Goal: Task Accomplishment & Management: Use online tool/utility

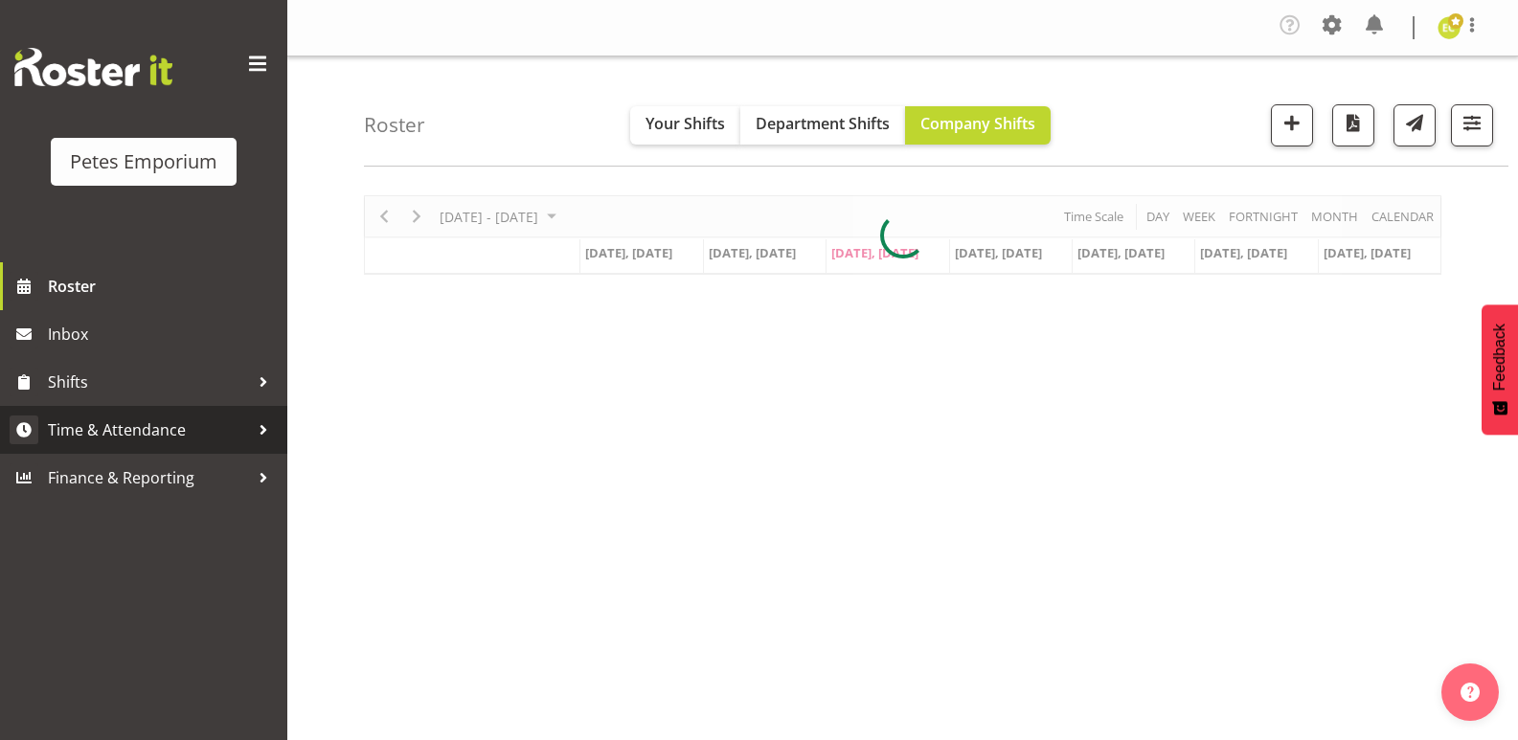
click at [246, 421] on span "Time & Attendance" at bounding box center [148, 430] width 201 height 29
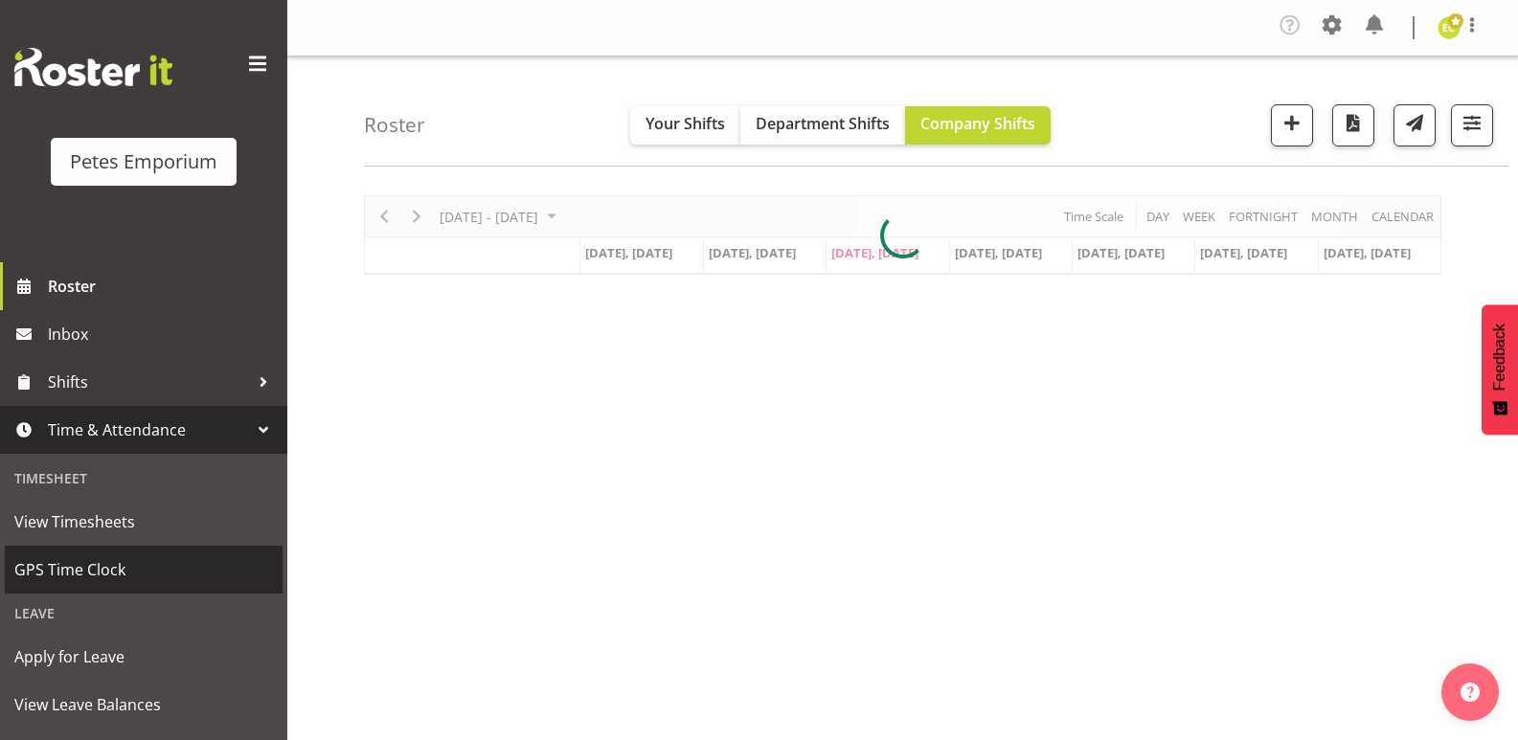
click at [118, 571] on span "GPS Time Clock" at bounding box center [143, 570] width 259 height 29
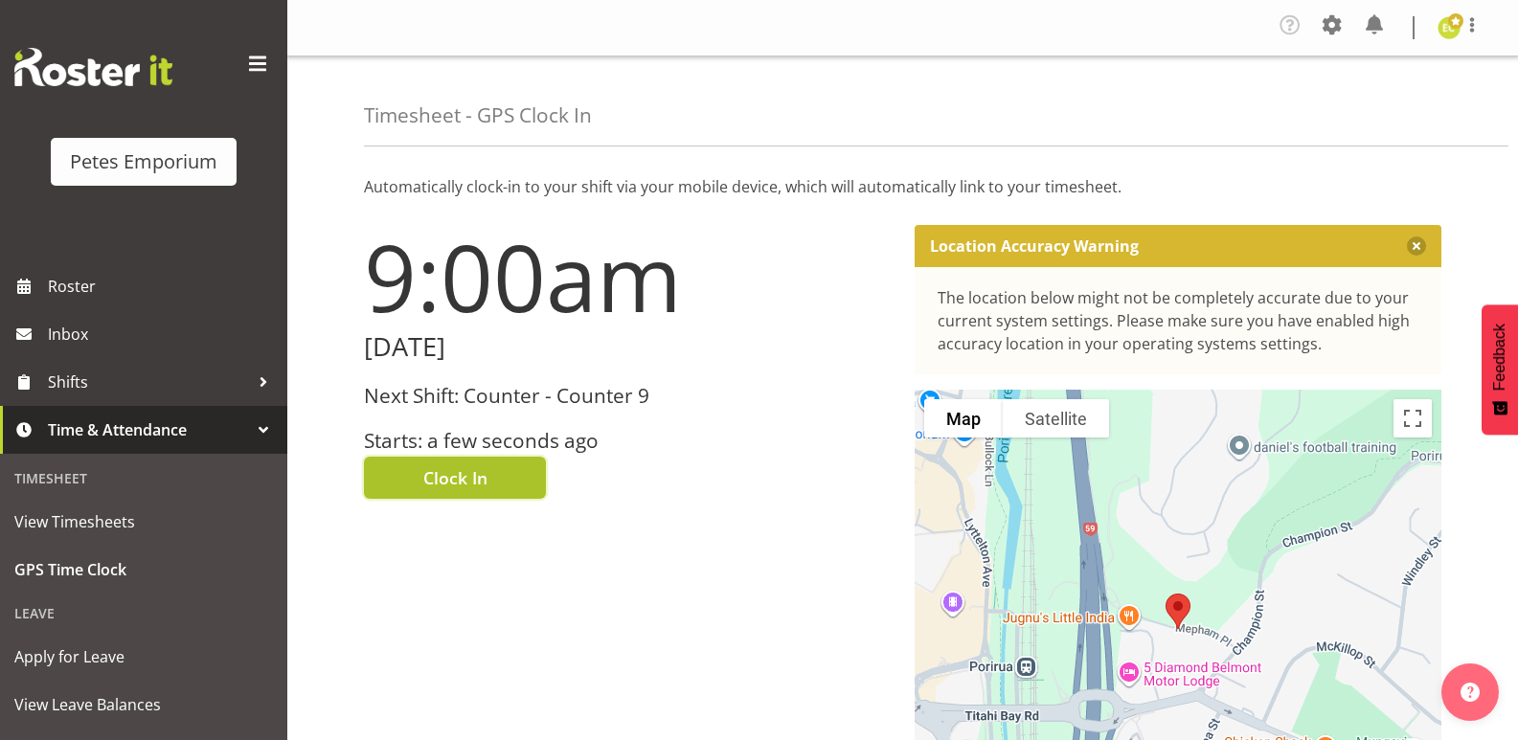
click at [466, 472] on span "Clock In" at bounding box center [455, 478] width 64 height 25
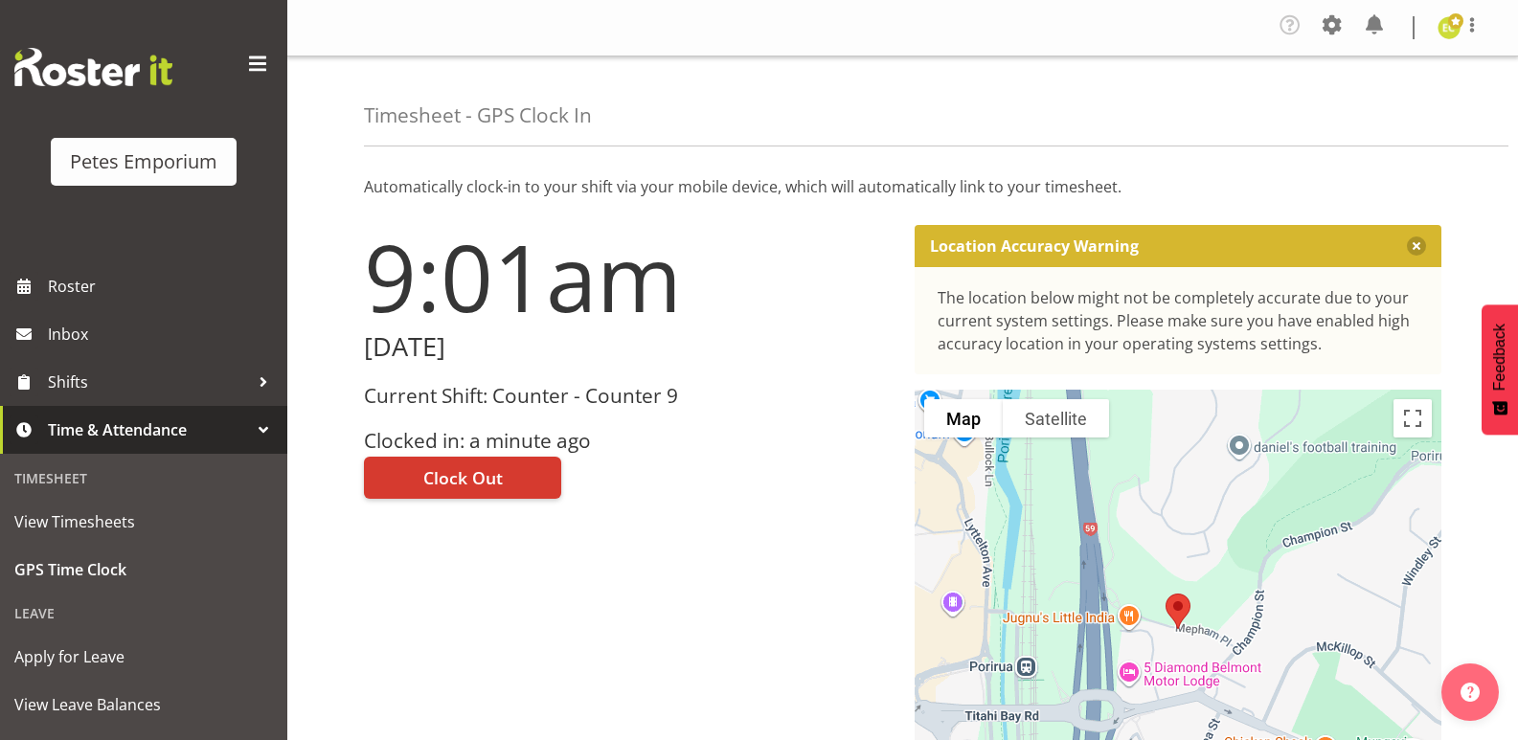
click at [1448, 29] on img at bounding box center [1449, 27] width 23 height 23
click at [1360, 106] on link "Log Out" at bounding box center [1392, 105] width 184 height 34
